Goal: Information Seeking & Learning: Learn about a topic

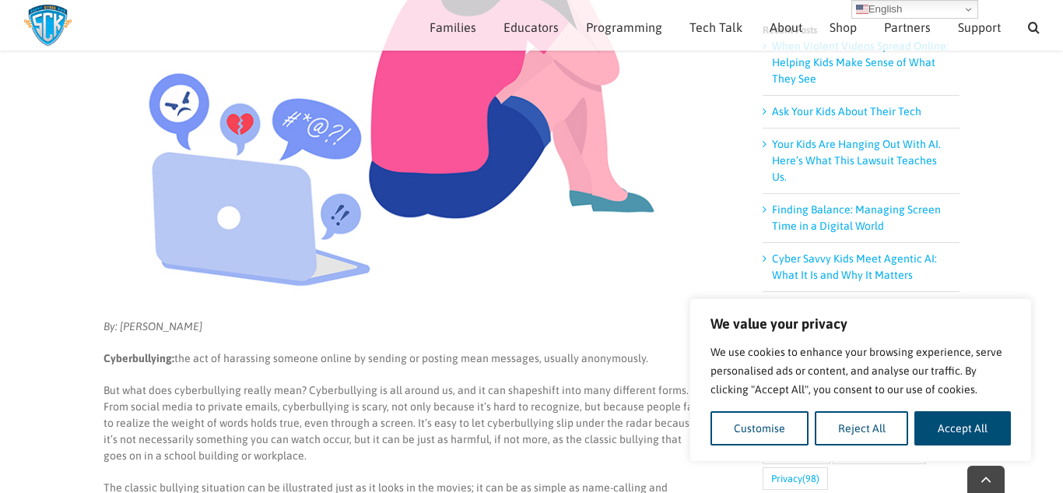
scroll to position [300, 0]
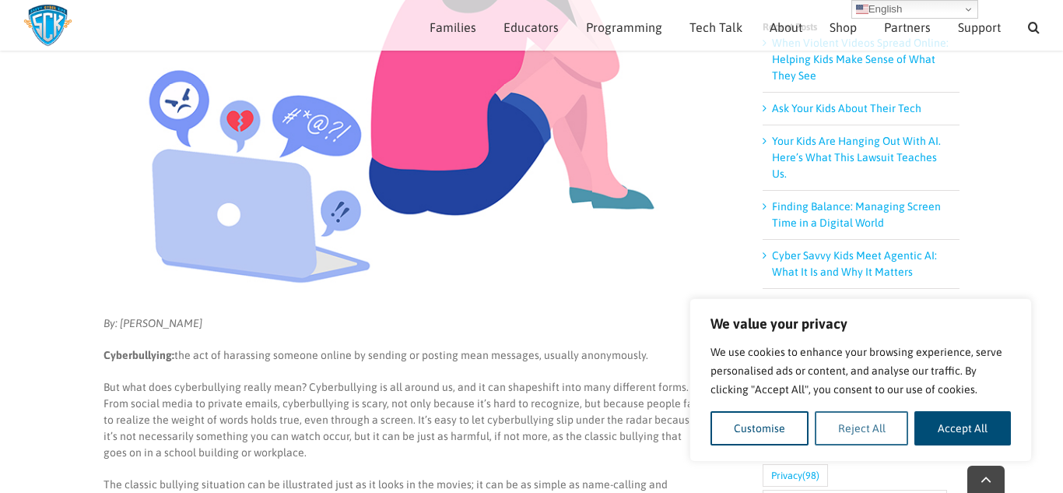
click at [870, 412] on button "Reject All" at bounding box center [862, 428] width 94 height 34
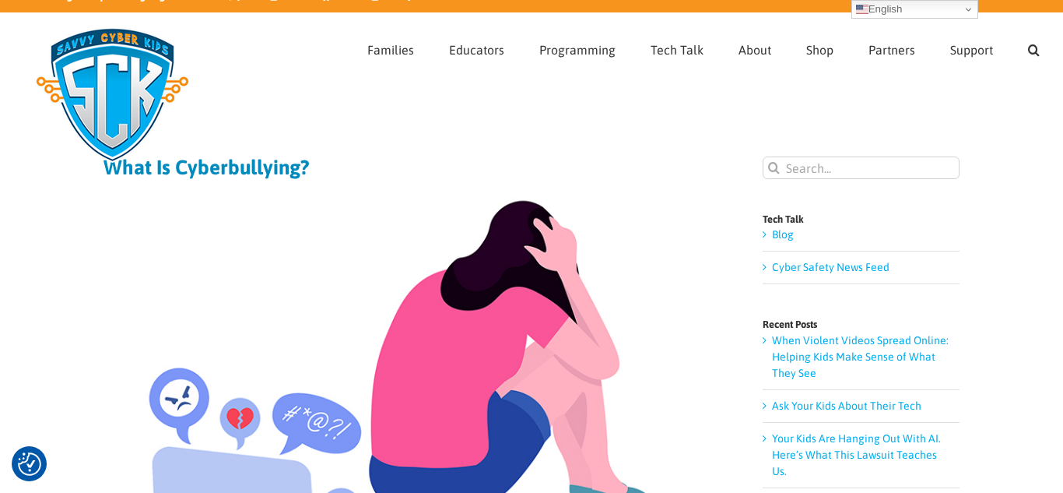
scroll to position [57, 0]
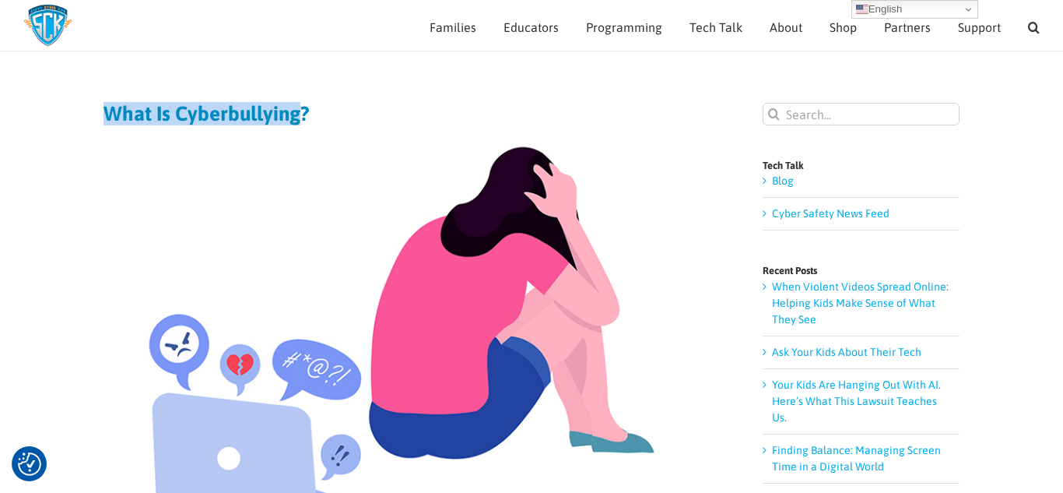
drag, startPoint x: 304, startPoint y: 110, endPoint x: 96, endPoint y: 90, distance: 208.7
copy h1 "What Is Cyberbullying"
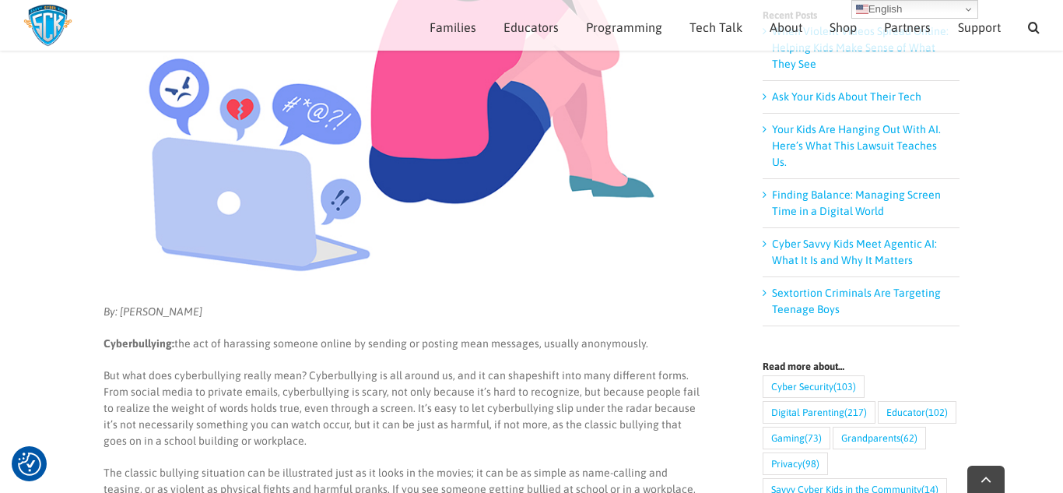
scroll to position [315, 0]
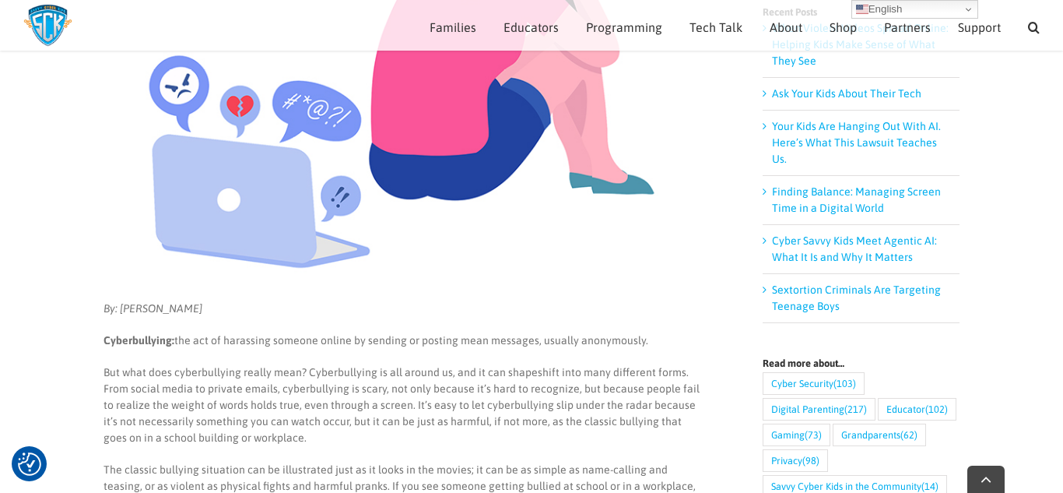
drag, startPoint x: 103, startPoint y: 307, endPoint x: 212, endPoint y: 305, distance: 109.0
click at [212, 305] on p "By: [PERSON_NAME]" at bounding box center [402, 308] width 597 height 16
copy em "By: [PERSON_NAME]"
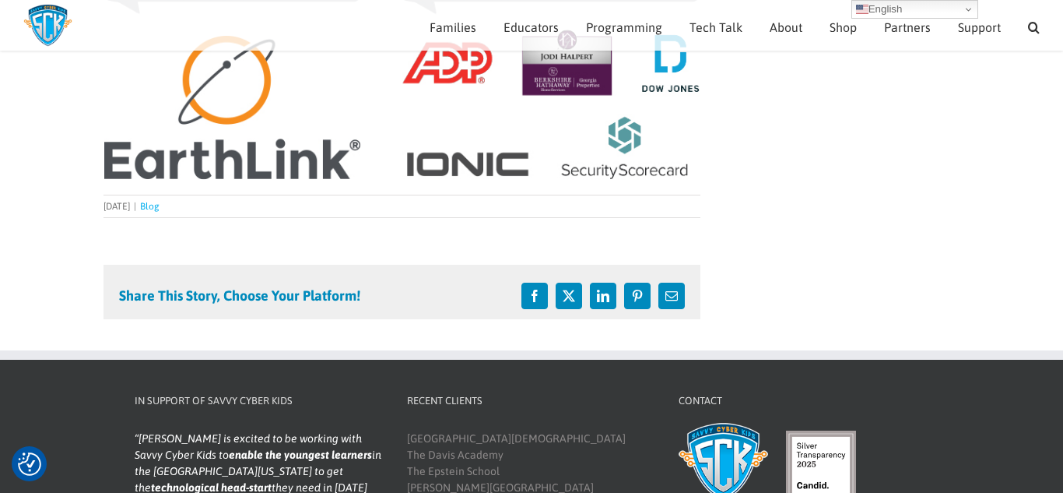
scroll to position [1648, 0]
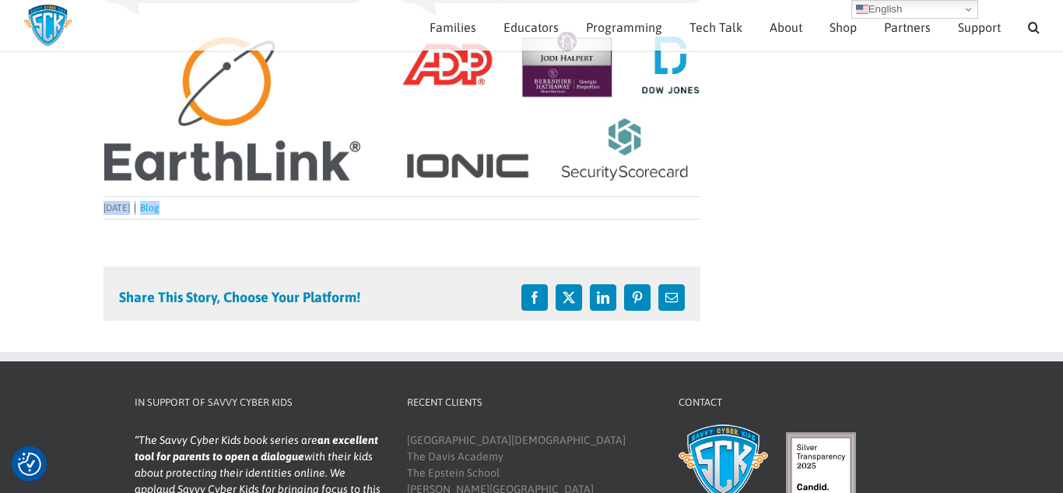
drag, startPoint x: 104, startPoint y: 207, endPoint x: 208, endPoint y: 212, distance: 104.4
click at [208, 212] on div "Guest Blogger 2021-03-17T13:59:03-04:00 [DATE] | Blog |" at bounding box center [402, 208] width 597 height 14
copy div "[DATE] | Blog"
